Goal: Task Accomplishment & Management: Complete application form

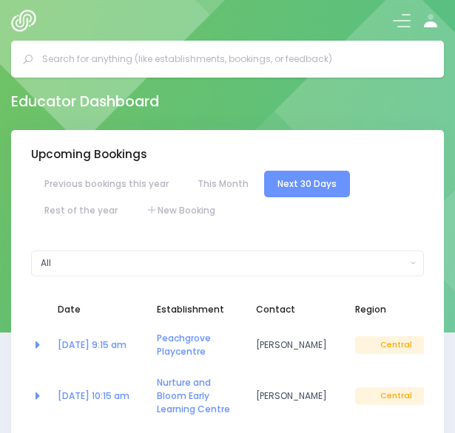
select select "5"
click at [241, 60] on input "text" at bounding box center [233, 59] width 382 height 22
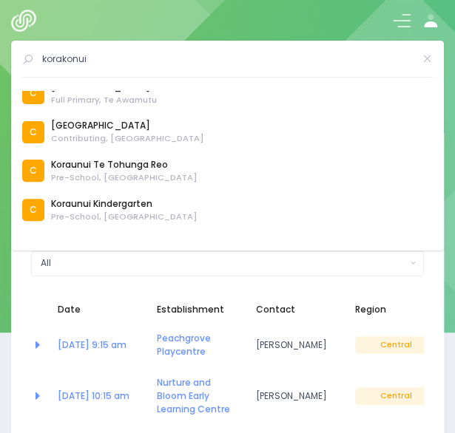
scroll to position [324, 0]
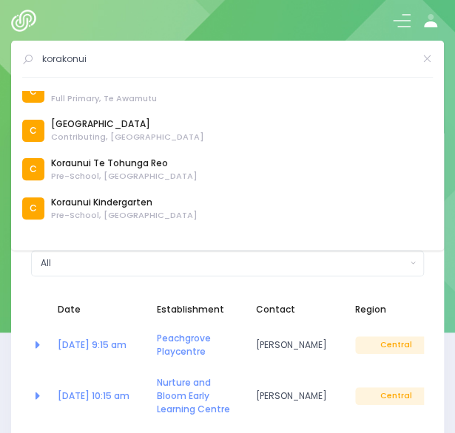
type input "korakonui"
click at [334, 15] on div at bounding box center [227, 20] width 455 height 41
click at [429, 59] on icon at bounding box center [427, 59] width 11 height 0
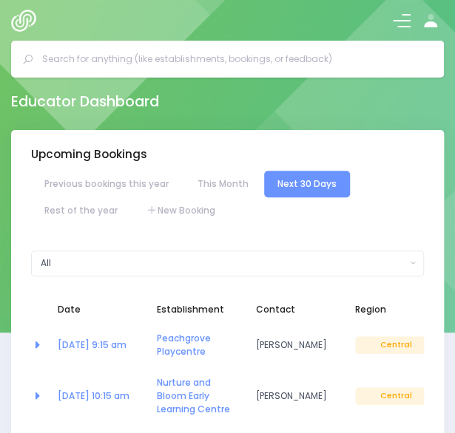
click at [403, 21] on span at bounding box center [402, 20] width 18 height 1
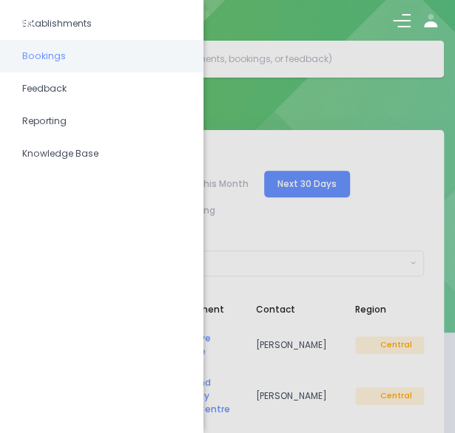
click at [81, 54] on span "Bookings" at bounding box center [101, 56] width 159 height 19
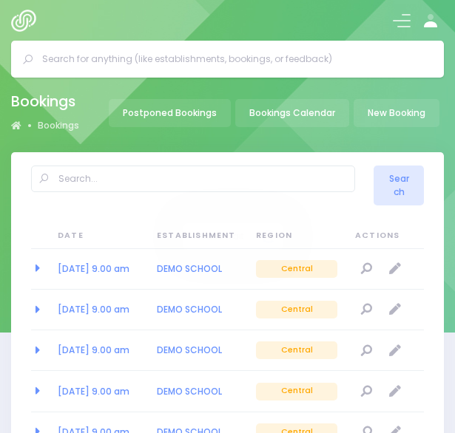
select select "20"
click at [232, 54] on input "text" at bounding box center [233, 59] width 382 height 22
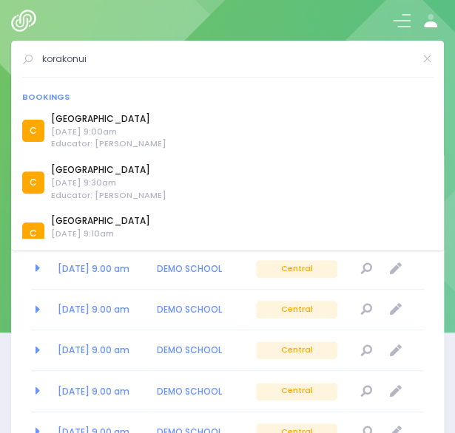
type input "korakonui"
click at [251, 27] on div at bounding box center [227, 20] width 455 height 41
click at [389, 21] on div at bounding box center [414, 20] width 60 height 27
click at [396, 20] on span at bounding box center [402, 20] width 18 height 1
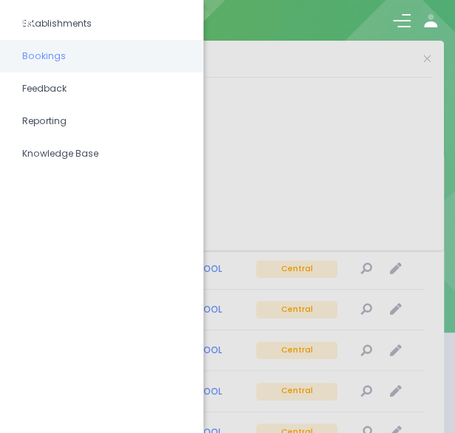
click at [80, 54] on span "Bookings" at bounding box center [101, 56] width 159 height 19
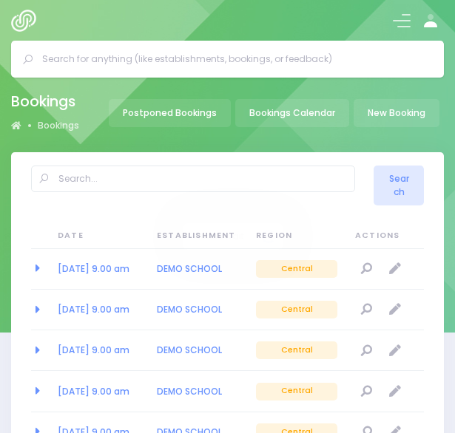
select select "20"
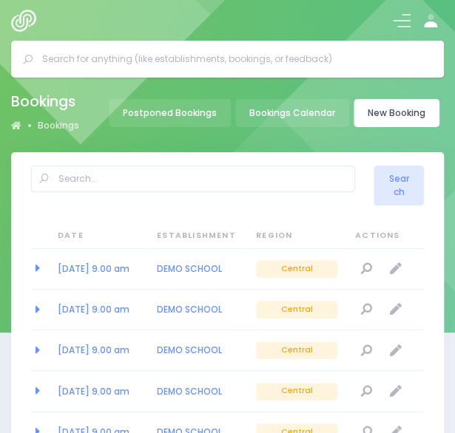
click at [404, 113] on link "New Booking" at bounding box center [397, 113] width 86 height 28
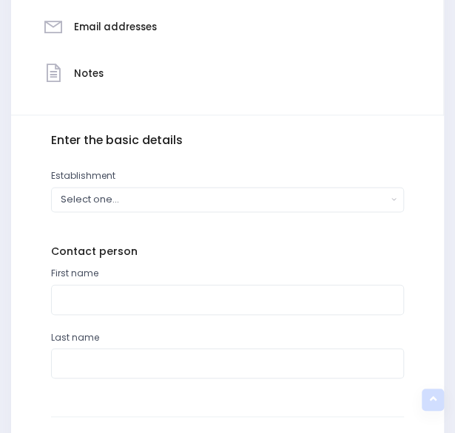
scroll to position [401, 0]
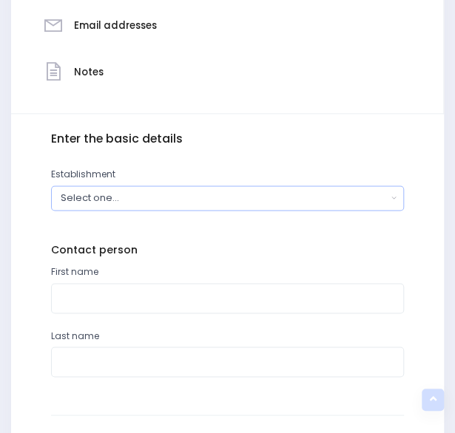
click at [193, 203] on div "Select one..." at bounding box center [224, 198] width 326 height 14
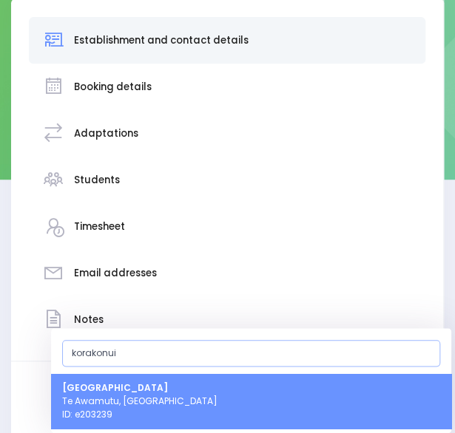
type input "korakonui"
click at [121, 404] on span "Korakonui School Te Awamutu, Central Region ID: e203239" at bounding box center [139, 402] width 155 height 40
select select "203239"
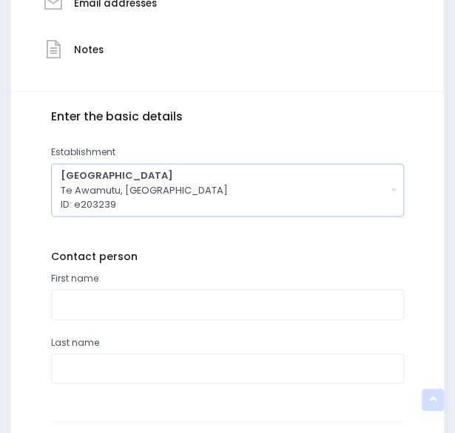
scroll to position [552, 0]
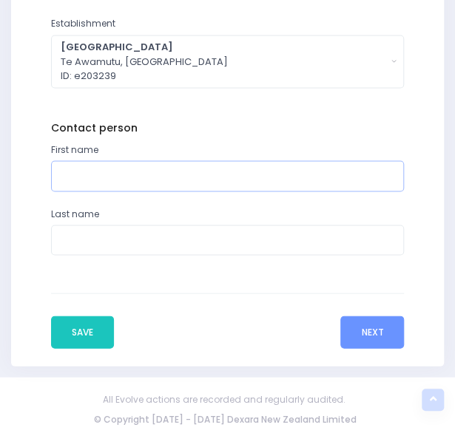
click at [121, 178] on input "text" at bounding box center [228, 176] width 354 height 30
type input "Fraser"
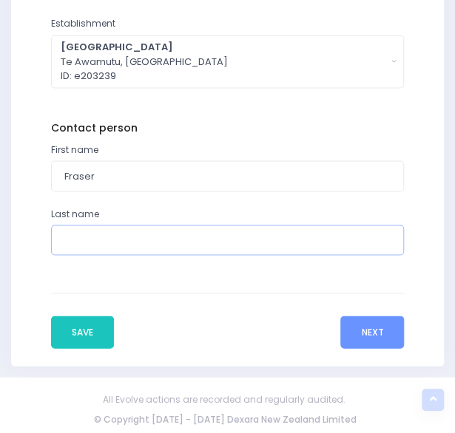
type input "Quinn"
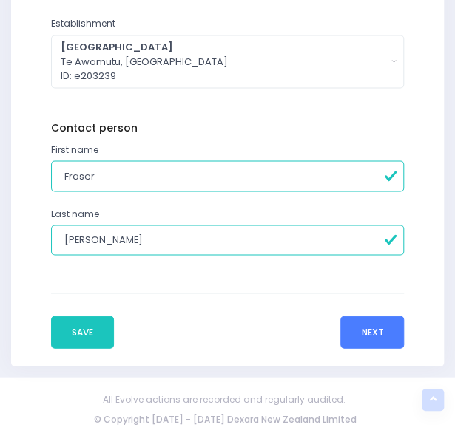
click at [375, 323] on button "Next" at bounding box center [372, 332] width 64 height 33
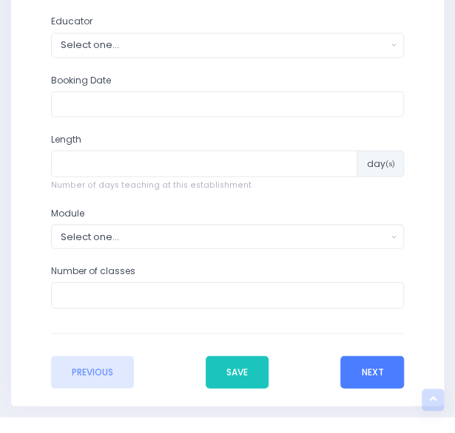
scroll to position [630, 0]
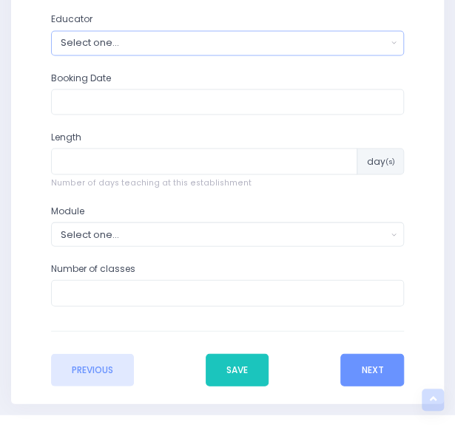
click at [262, 44] on div "Select one..." at bounding box center [224, 43] width 326 height 14
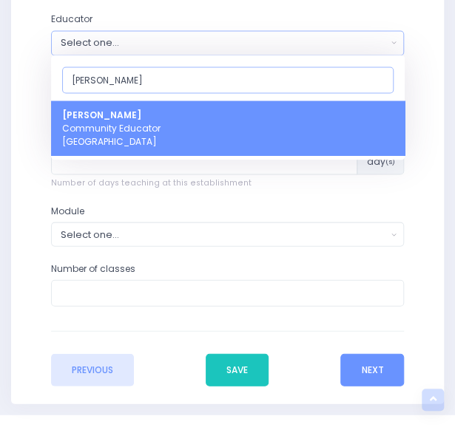
type input "nickie"
click at [190, 123] on link "Nickie-Leigh Heta Community Educator Central Region" at bounding box center [228, 128] width 354 height 55
select select "395566"
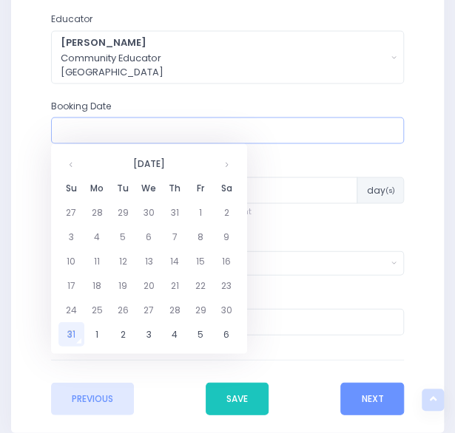
click at [164, 132] on input "text" at bounding box center [228, 130] width 354 height 27
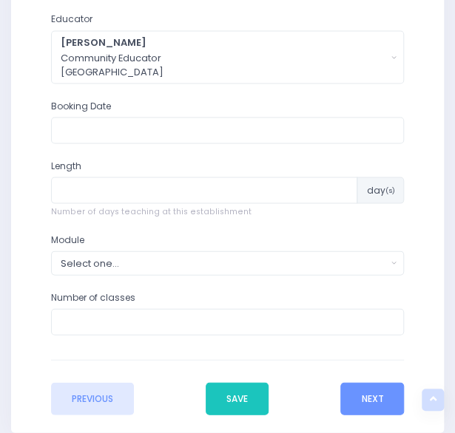
click at [358, 161] on div "Length day (s) Number of days teaching at this establishment" at bounding box center [228, 188] width 354 height 58
click at [146, 130] on input "text" at bounding box center [228, 130] width 354 height 27
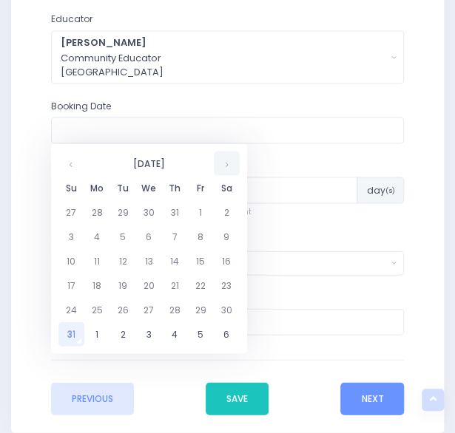
click at [234, 159] on th at bounding box center [227, 163] width 26 height 24
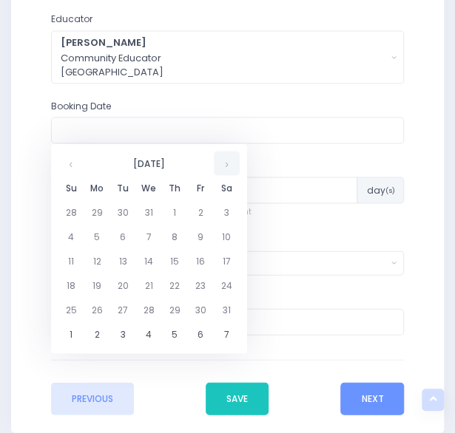
click at [234, 159] on th at bounding box center [227, 163] width 26 height 24
click at [225, 166] on th at bounding box center [227, 163] width 26 height 24
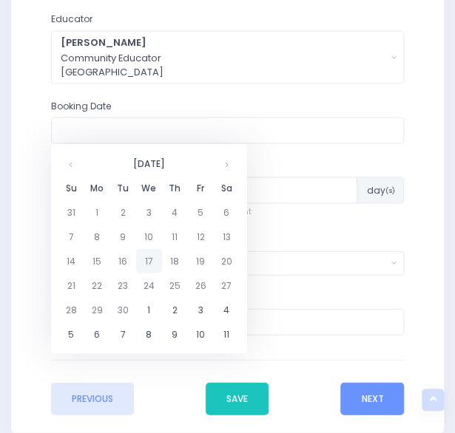
click at [152, 262] on td "17" at bounding box center [149, 261] width 26 height 24
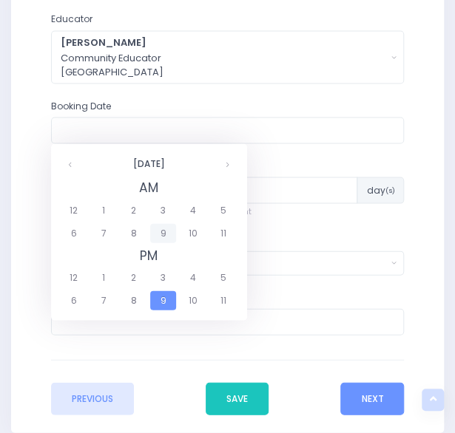
click at [166, 229] on span "9" at bounding box center [163, 232] width 26 height 19
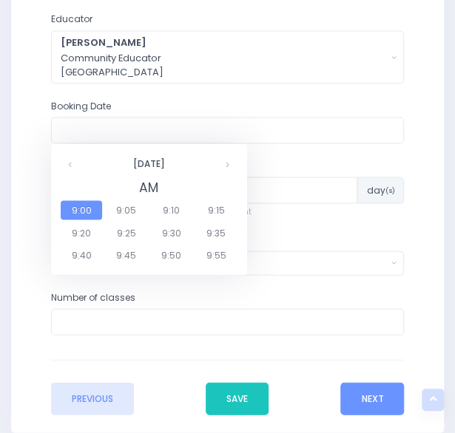
click at [86, 211] on span "9:00" at bounding box center [81, 209] width 41 height 19
type input "17/06/2026 09:00 AM"
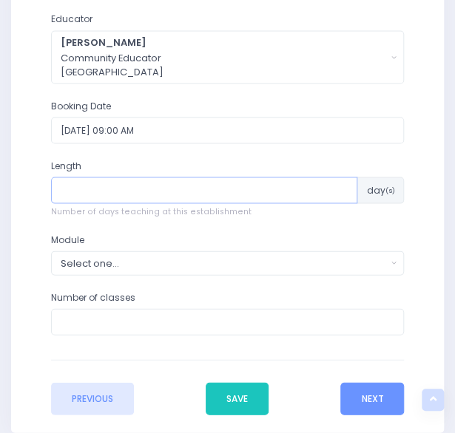
click at [146, 189] on input "number" at bounding box center [204, 190] width 307 height 27
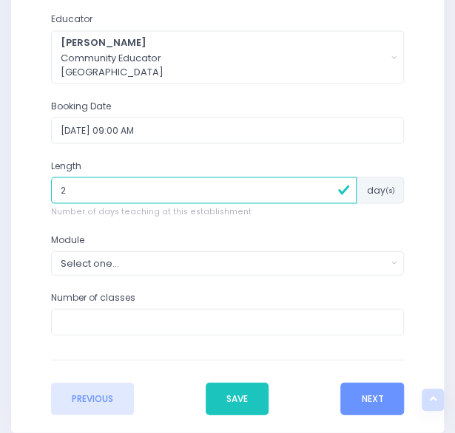
type input "2"
click at [143, 257] on div "Select one..." at bounding box center [224, 263] width 326 height 14
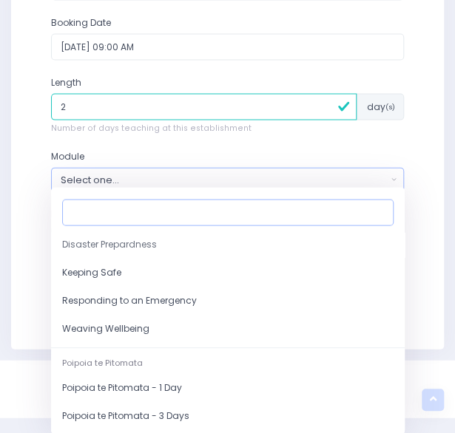
scroll to position [166, 0]
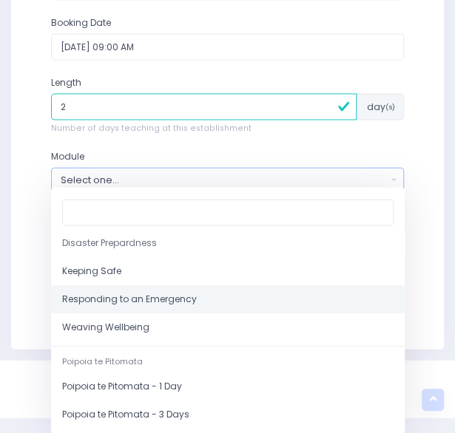
click at [149, 294] on span "Responding to an Emergency" at bounding box center [129, 299] width 135 height 13
select select "Responding to an Emergency"
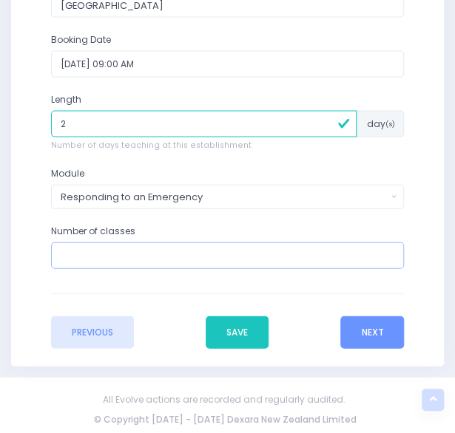
click at [154, 253] on input "number" at bounding box center [228, 256] width 354 height 27
type input "7"
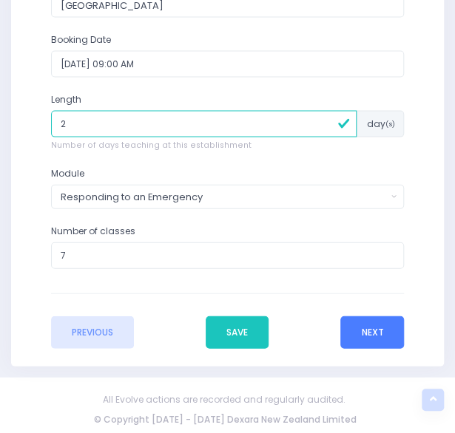
click at [365, 328] on button "Next" at bounding box center [372, 333] width 64 height 33
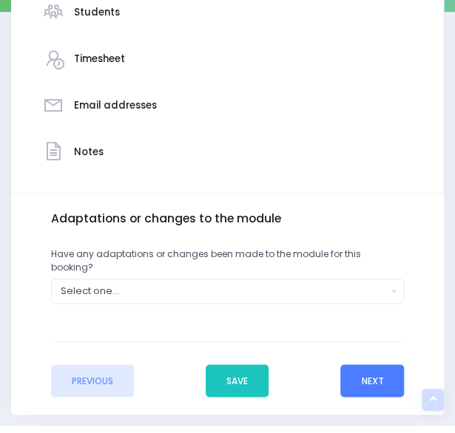
scroll to position [357, 0]
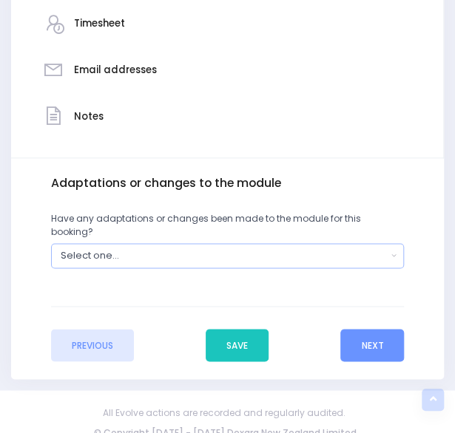
click at [385, 249] on div "Select one..." at bounding box center [224, 256] width 326 height 14
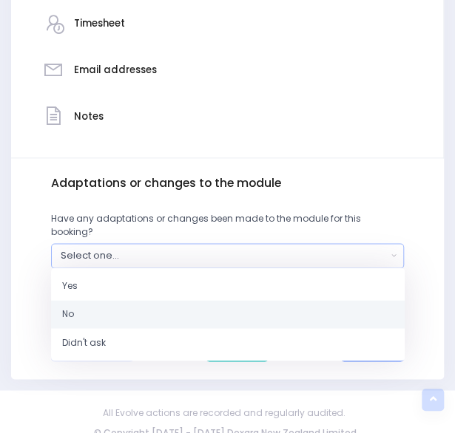
click at [278, 303] on link "No" at bounding box center [228, 314] width 354 height 28
select select "No"
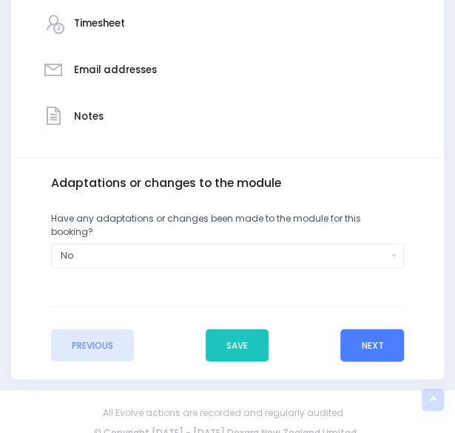
click at [362, 331] on button "Next" at bounding box center [372, 345] width 64 height 33
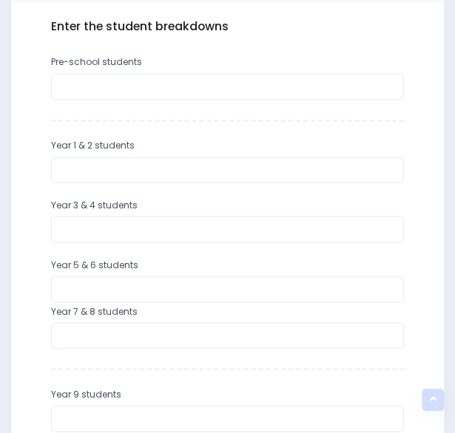
scroll to position [518, 0]
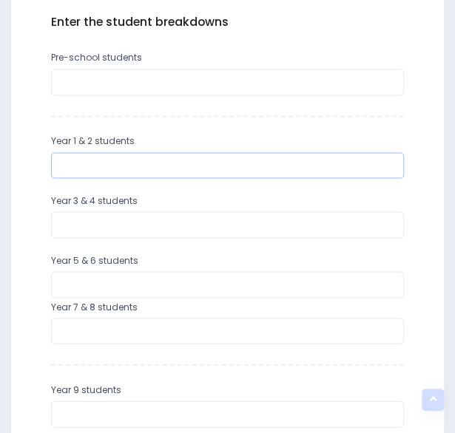
click at [111, 158] on input "number" at bounding box center [228, 165] width 354 height 27
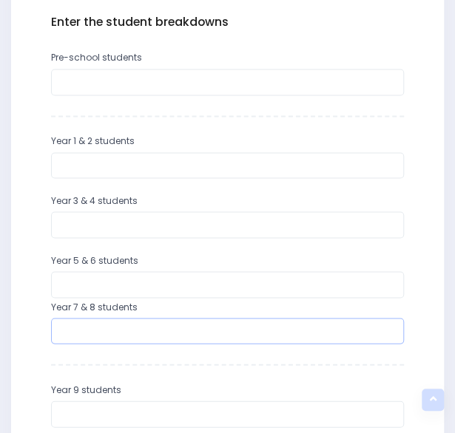
click at [100, 332] on input "number" at bounding box center [228, 331] width 354 height 27
type input "28"
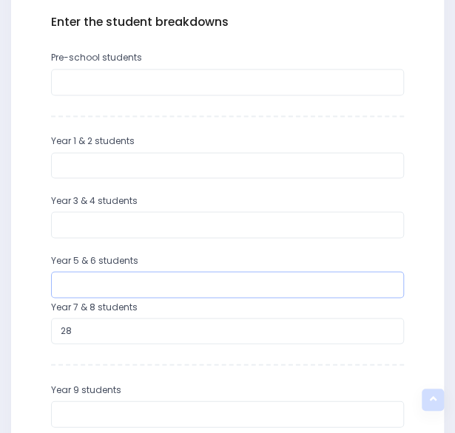
click at [115, 285] on input "number" at bounding box center [228, 284] width 354 height 27
type input "50"
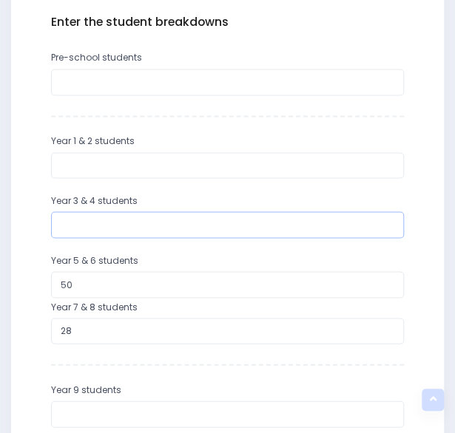
click at [113, 214] on input "number" at bounding box center [228, 225] width 354 height 27
type input "20"
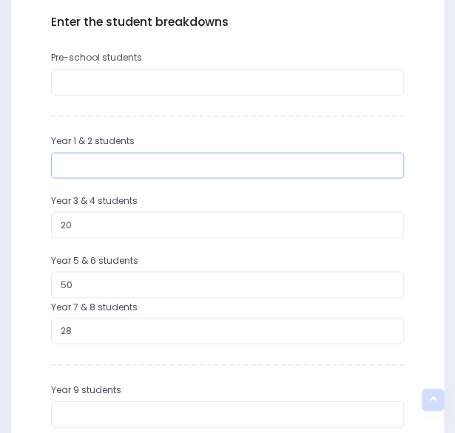
click at [111, 160] on input "number" at bounding box center [228, 165] width 354 height 27
type input "3"
type input "26"
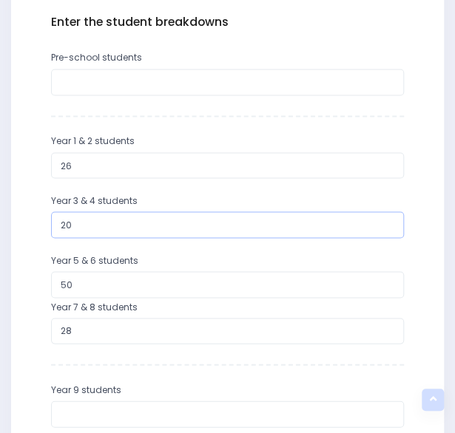
click at [62, 227] on input "20" at bounding box center [228, 225] width 354 height 27
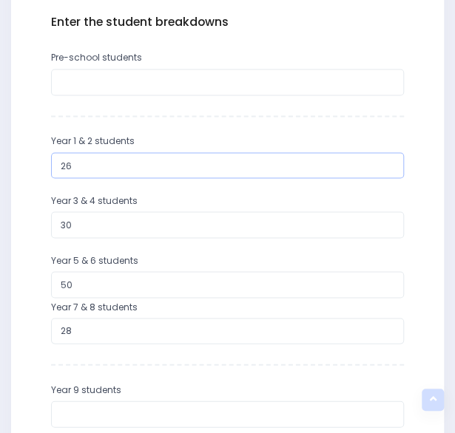
click at [91, 163] on input "26" at bounding box center [228, 165] width 354 height 27
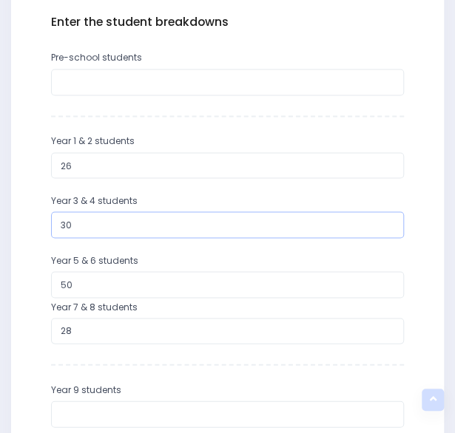
click at [64, 220] on input "30" at bounding box center [228, 225] width 354 height 27
type input "40"
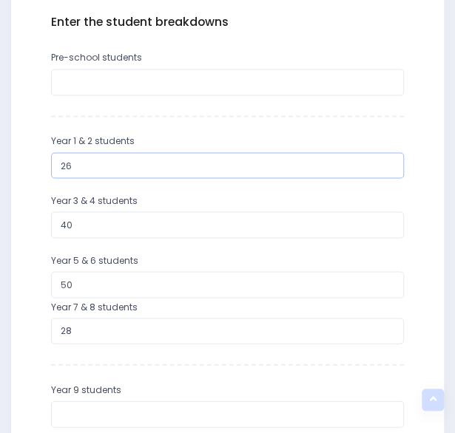
click at [72, 163] on input "26" at bounding box center [228, 165] width 354 height 27
click at [64, 165] on input "26" at bounding box center [228, 165] width 354 height 27
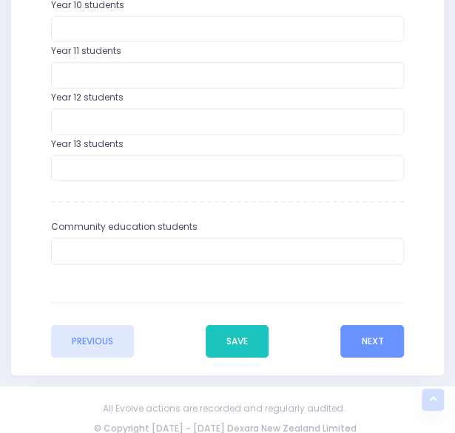
scroll to position [950, 0]
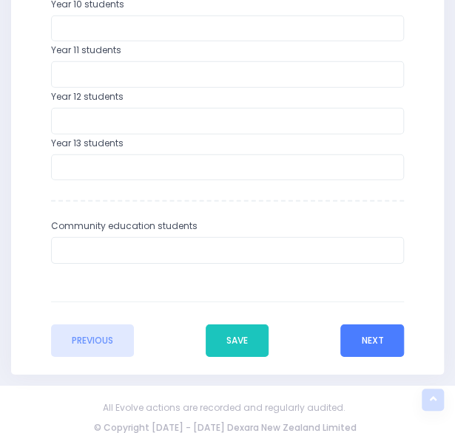
type input "36"
click at [362, 332] on button "Next" at bounding box center [372, 341] width 64 height 33
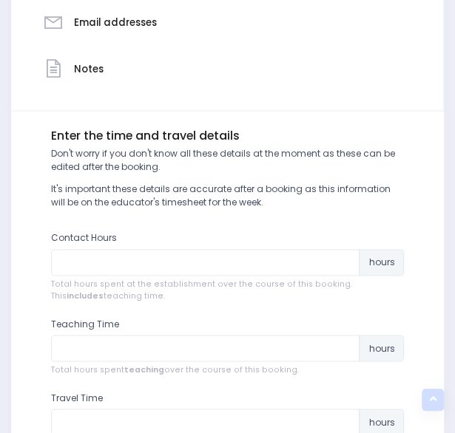
scroll to position [407, 0]
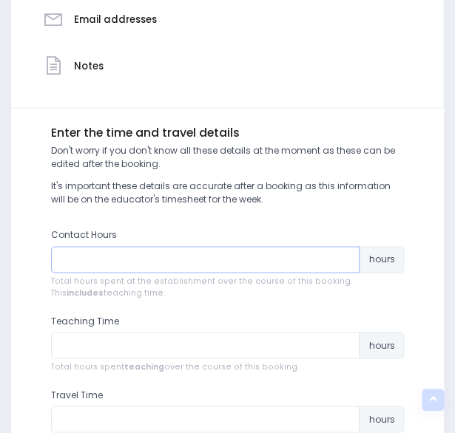
click at [251, 263] on input "number" at bounding box center [205, 259] width 309 height 27
type input "12"
click at [267, 342] on input "number" at bounding box center [205, 345] width 309 height 27
type input "7"
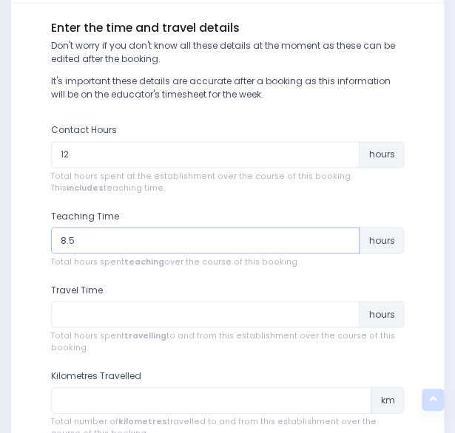
scroll to position [521, 0]
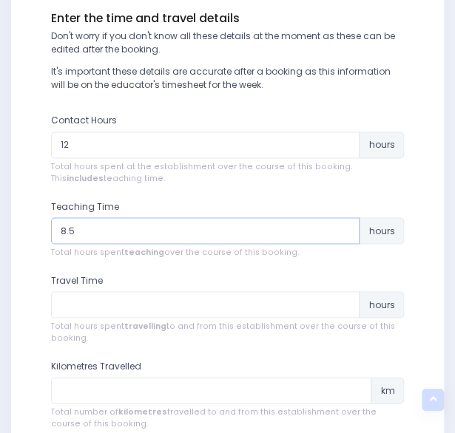
type input "8.5"
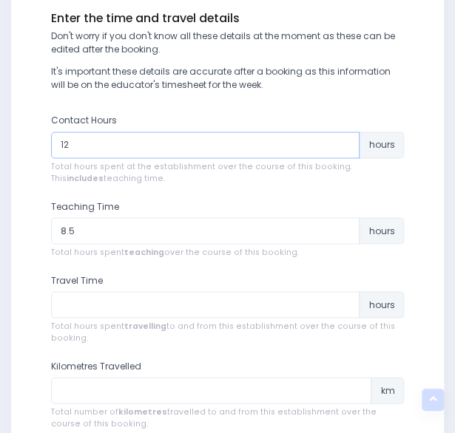
click at [119, 144] on input "12" at bounding box center [205, 145] width 309 height 27
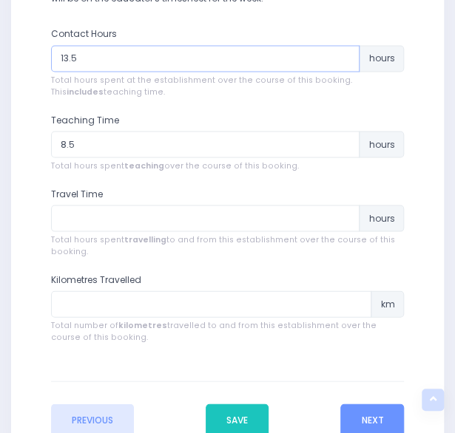
scroll to position [609, 0]
type input "13.5"
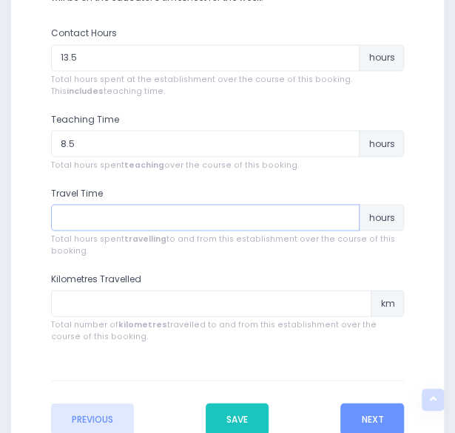
click at [158, 212] on input "number" at bounding box center [205, 217] width 309 height 27
type input "1.2"
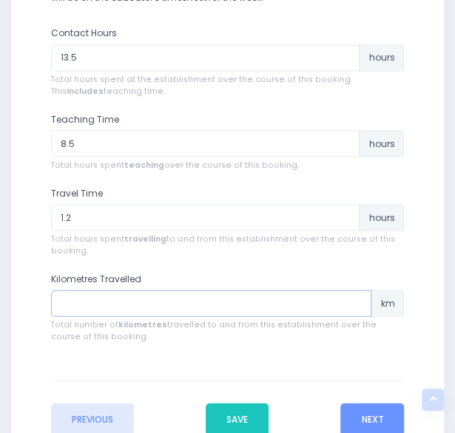
click at [107, 300] on input "number" at bounding box center [211, 303] width 321 height 27
type input "80"
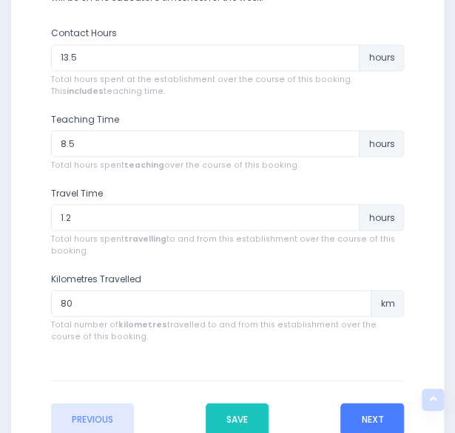
click at [379, 421] on button "Next" at bounding box center [372, 419] width 64 height 33
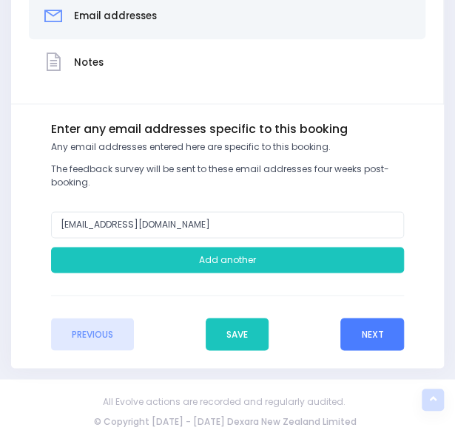
scroll to position [413, 0]
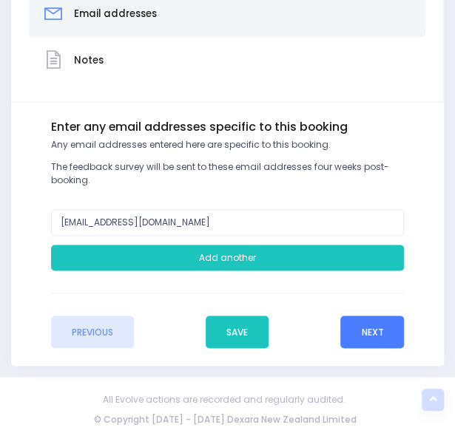
click at [370, 332] on button "Next" at bounding box center [372, 332] width 64 height 33
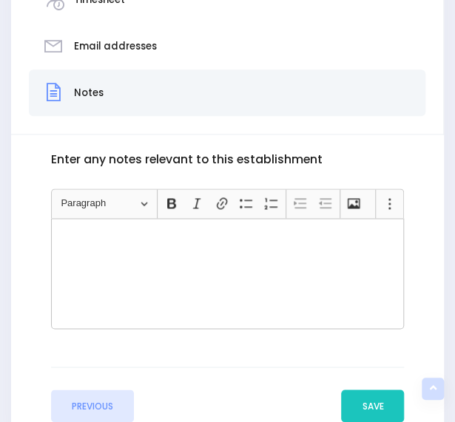
scroll to position [465, 0]
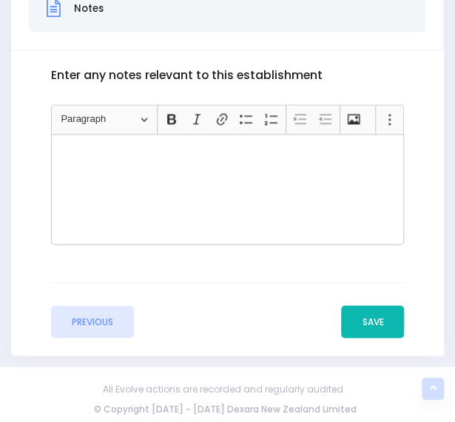
click at [371, 324] on button "Save" at bounding box center [372, 321] width 63 height 33
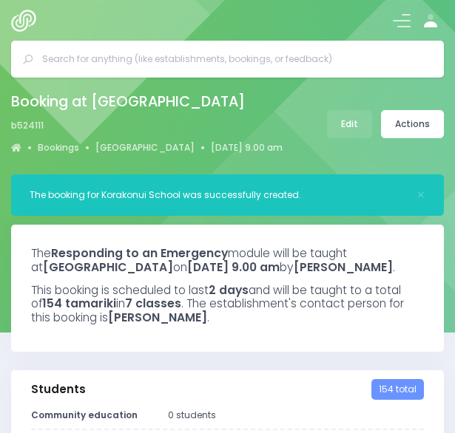
select select "5"
click at [402, 122] on link "Actions" at bounding box center [412, 124] width 63 height 28
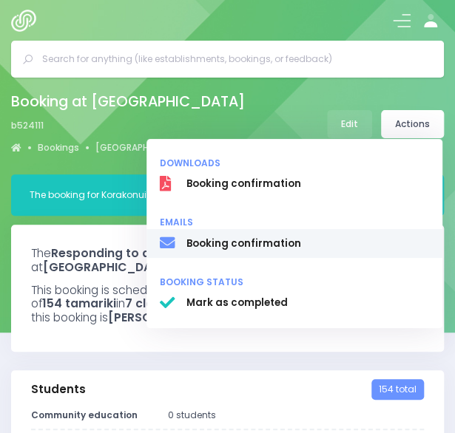
click at [283, 243] on span "Booking confirmation" at bounding box center [307, 244] width 243 height 15
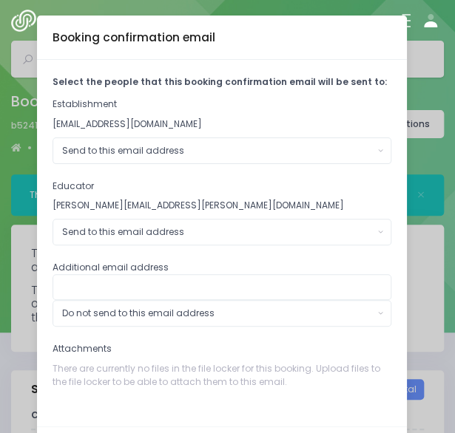
scroll to position [62, 0]
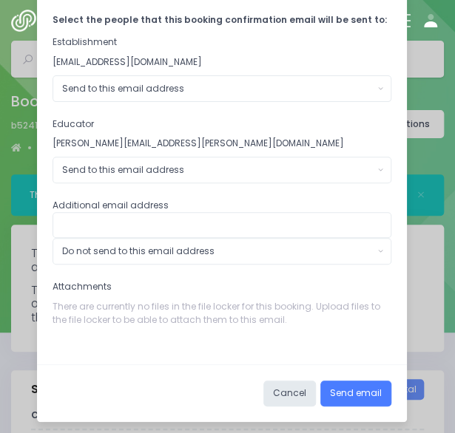
click at [333, 390] on button "Send email" at bounding box center [355, 394] width 71 height 27
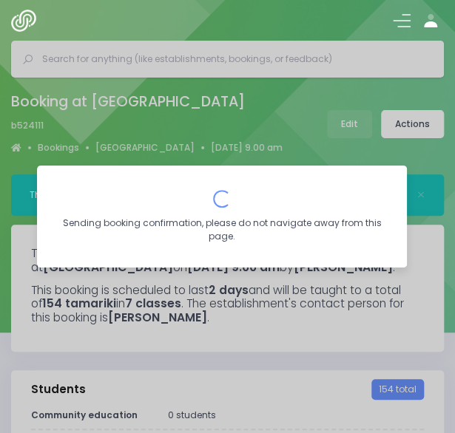
scroll to position [0, 0]
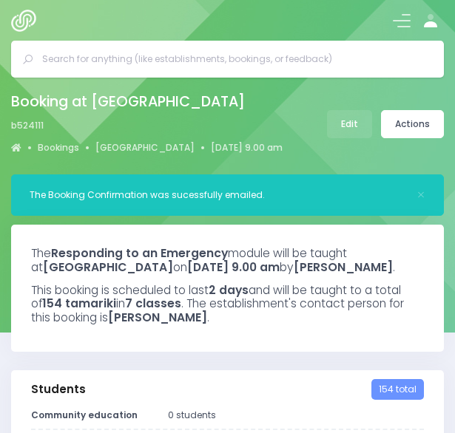
select select "5"
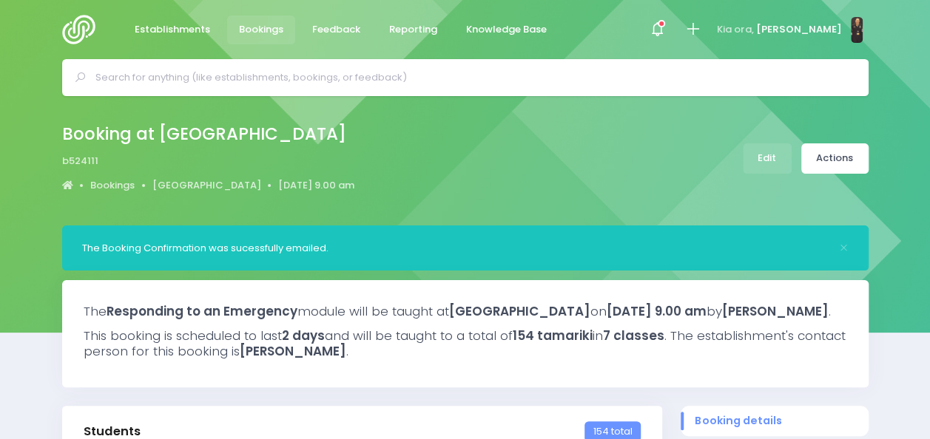
click at [257, 30] on span "Bookings" at bounding box center [261, 29] width 44 height 15
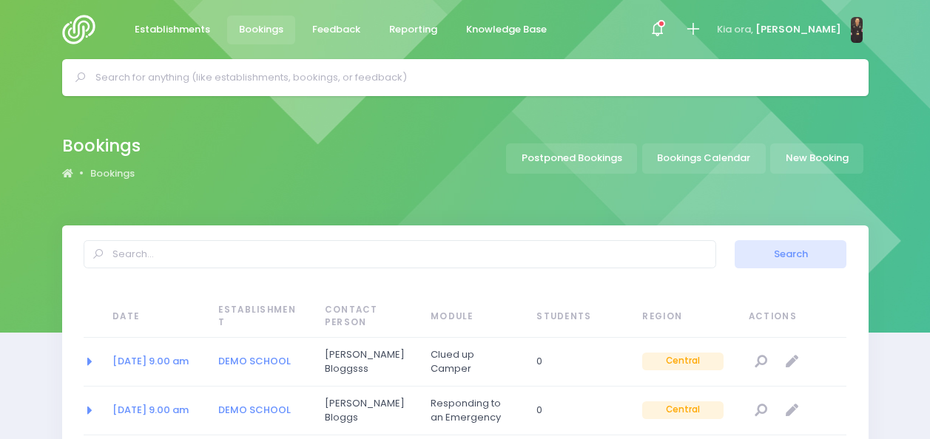
select select "20"
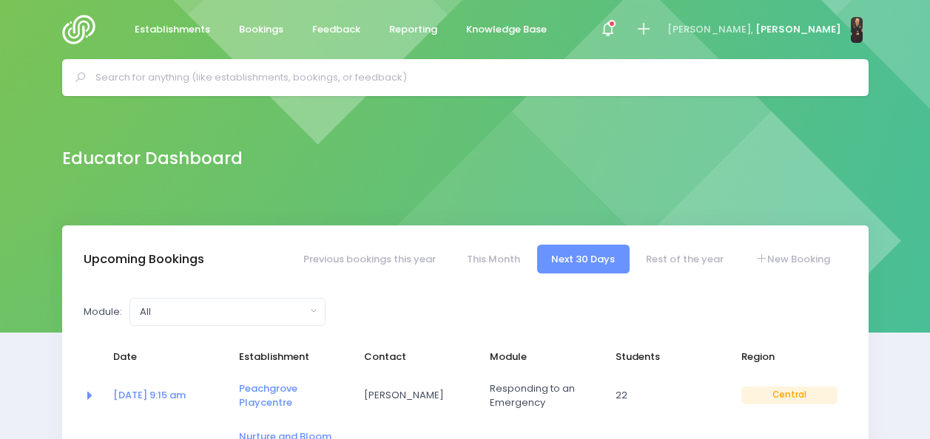
select select "5"
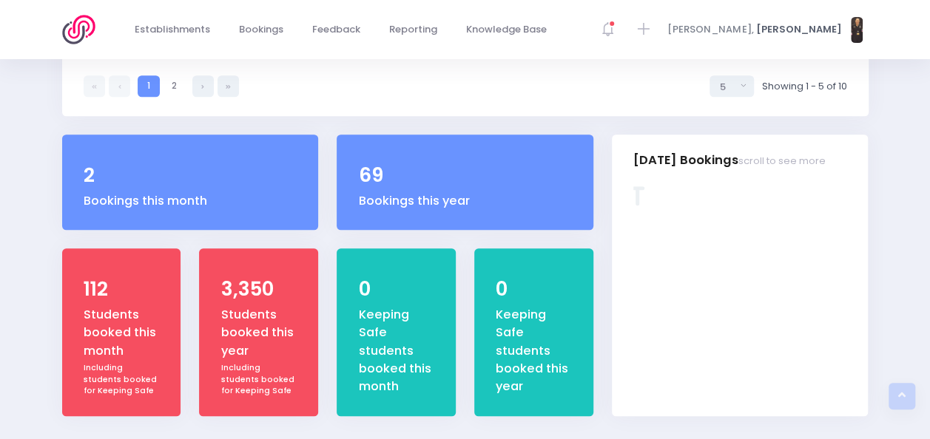
scroll to position [636, 0]
